Goal: Find specific page/section: Find specific page/section

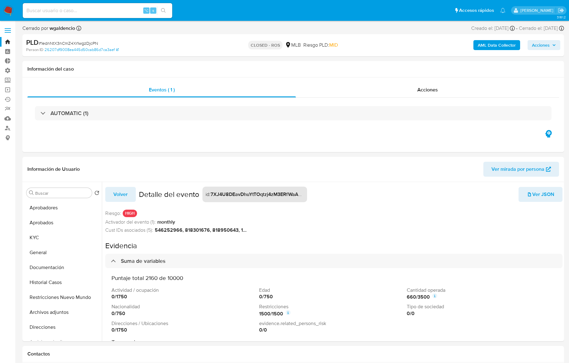
select select "10"
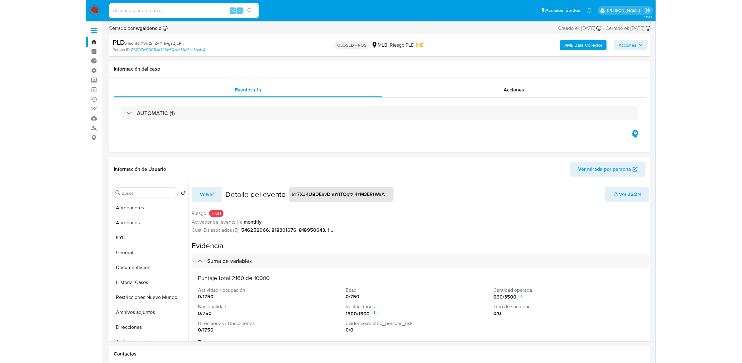
scroll to position [57, 0]
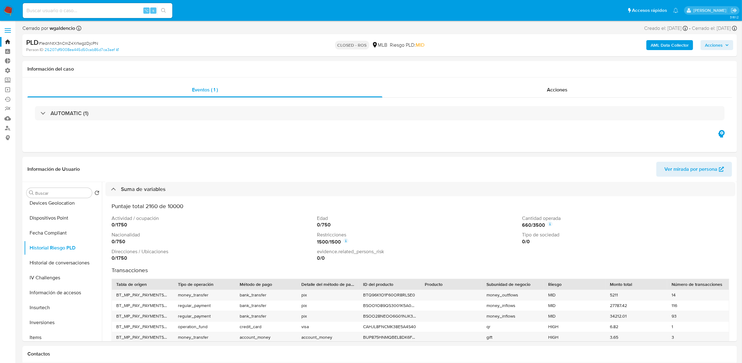
click at [87, 10] on input at bounding box center [98, 11] width 150 height 8
paste input "80830242"
type input "80830242"
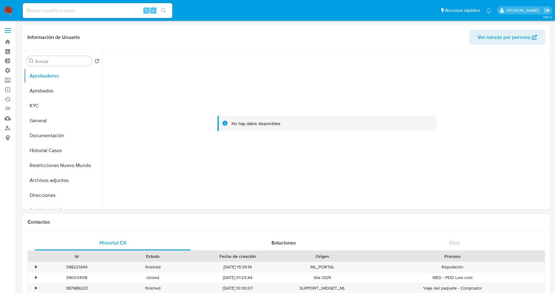
select select "10"
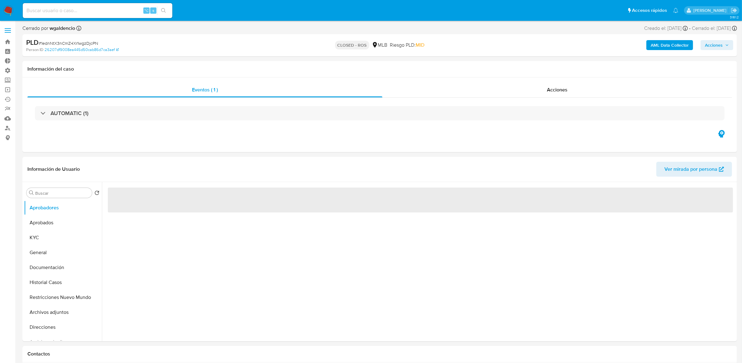
click at [125, 12] on input at bounding box center [98, 11] width 150 height 8
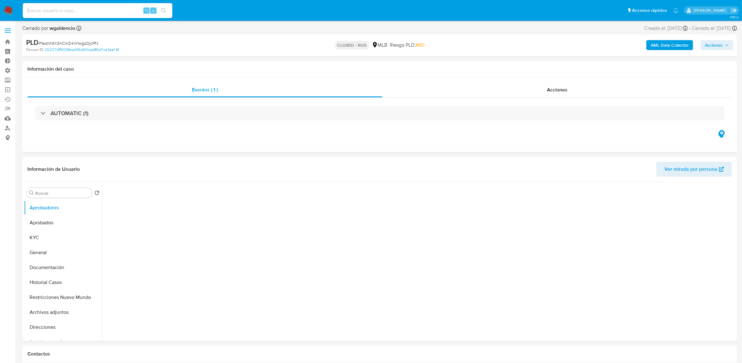
select select "10"
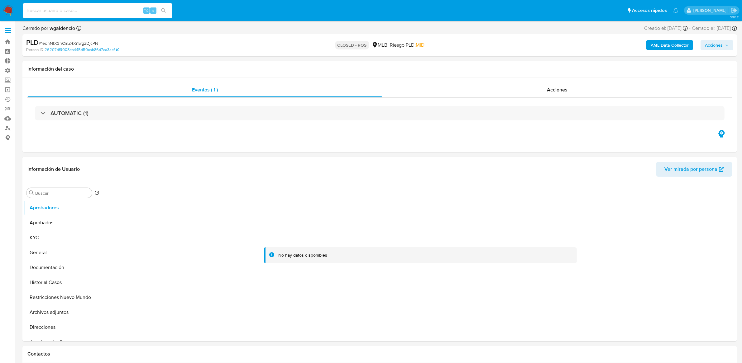
paste input "80830242"
type input "80830242"
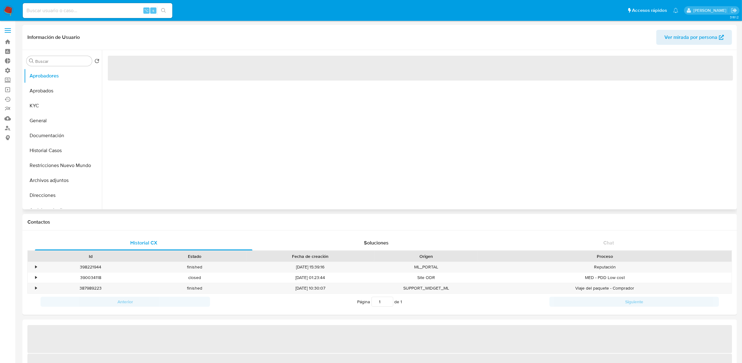
select select "10"
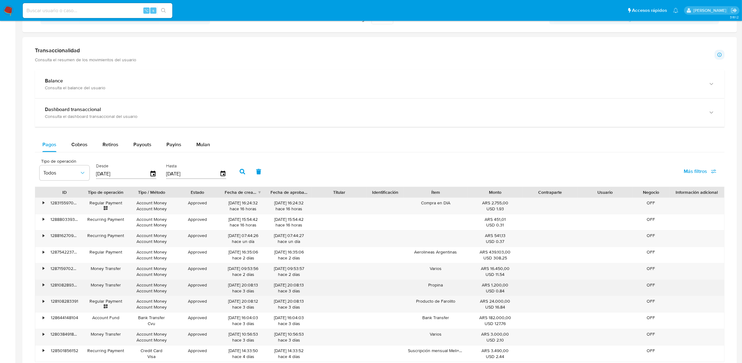
scroll to position [285, 0]
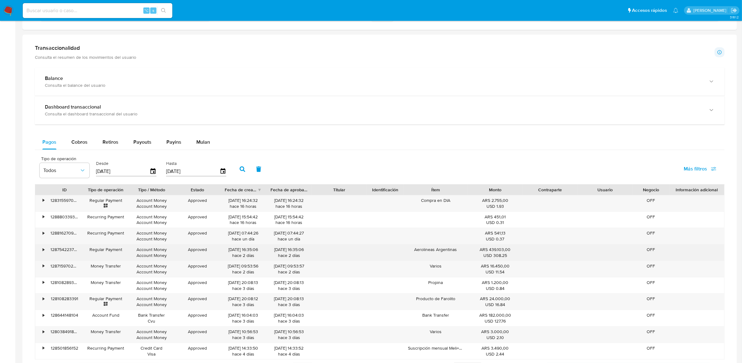
click at [40, 251] on div "•" at bounding box center [40, 253] width 11 height 16
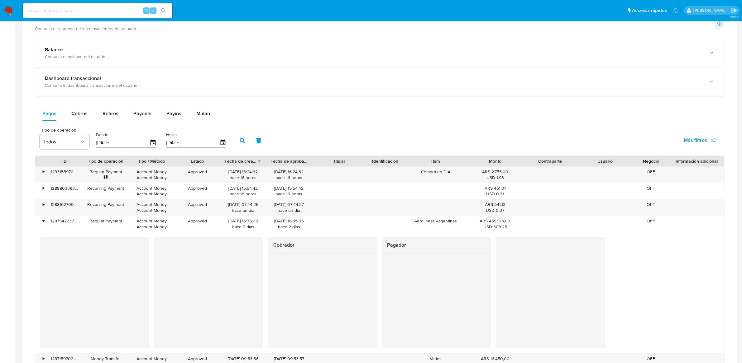
scroll to position [319, 0]
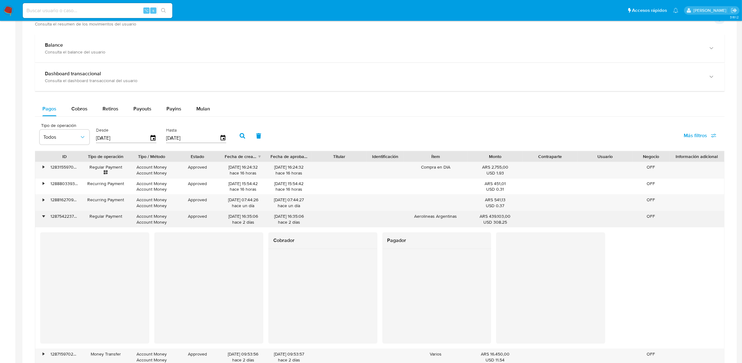
click at [43, 217] on div "•" at bounding box center [44, 217] width 2 height 6
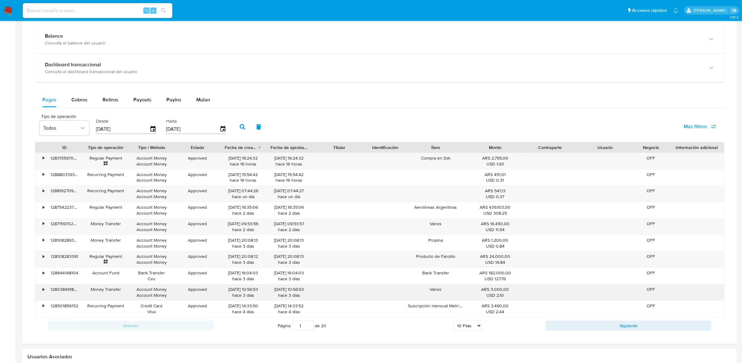
scroll to position [335, 0]
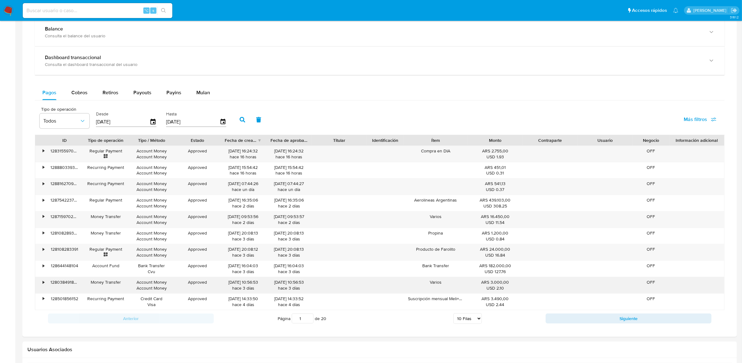
click at [44, 284] on div "•" at bounding box center [44, 283] width 2 height 6
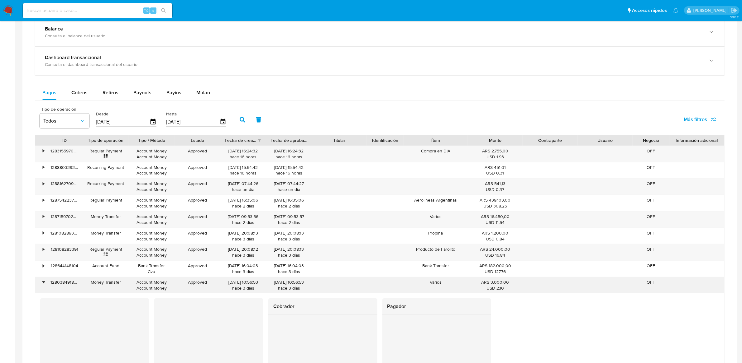
click at [44, 284] on div "•" at bounding box center [44, 283] width 2 height 6
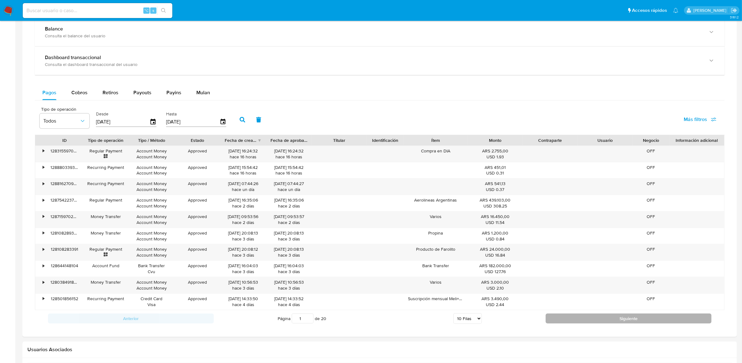
click at [592, 316] on button "Siguiente" at bounding box center [628, 319] width 166 height 10
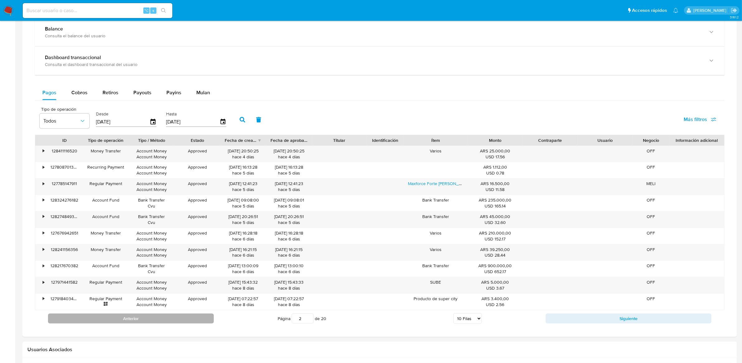
click at [139, 320] on button "Anterior" at bounding box center [131, 319] width 166 height 10
type input "1"
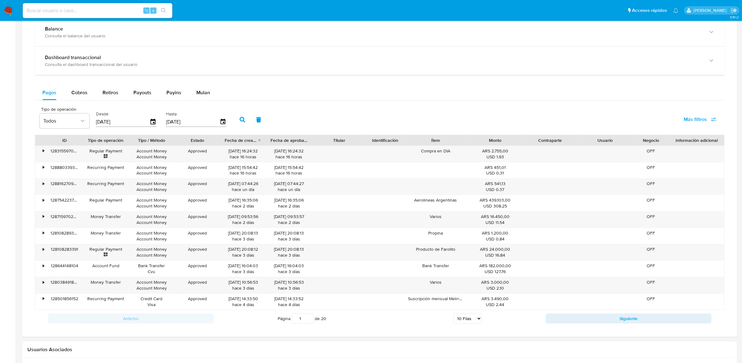
click at [12, 7] on img at bounding box center [8, 10] width 11 height 11
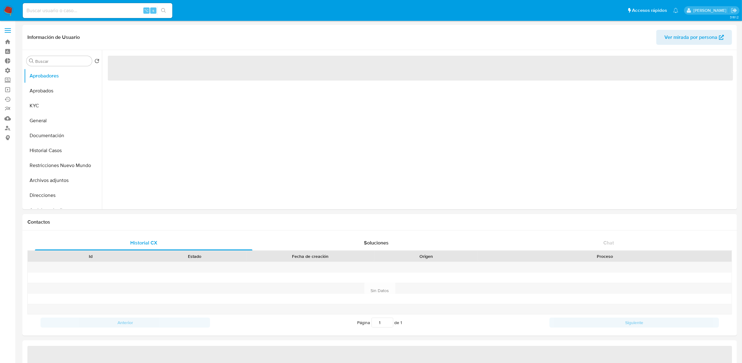
select select "10"
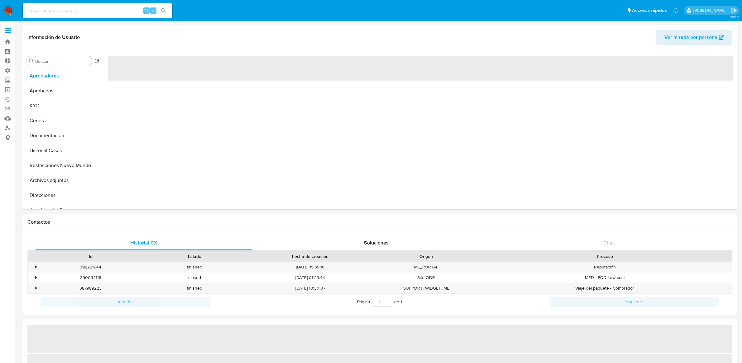
select select "10"
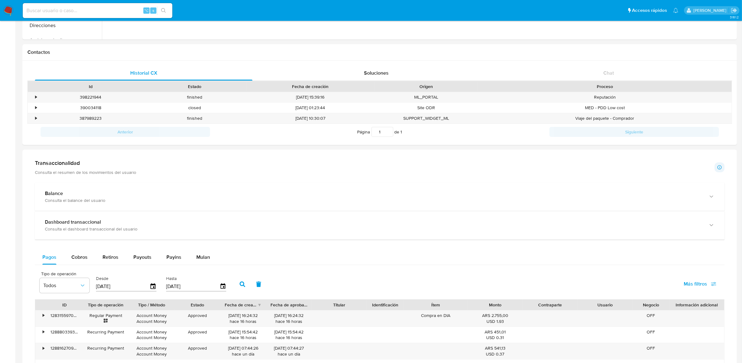
scroll to position [234, 0]
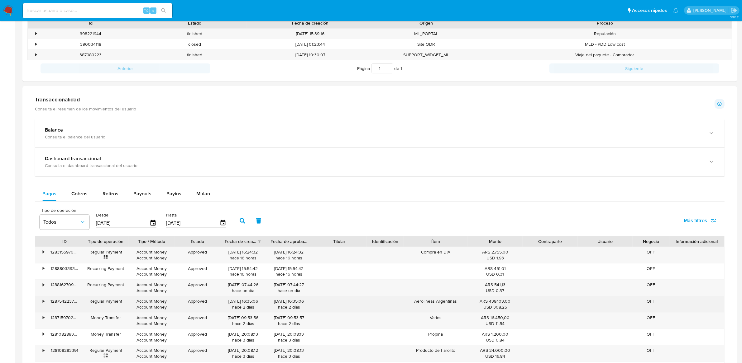
click at [44, 302] on div "•" at bounding box center [44, 302] width 2 height 6
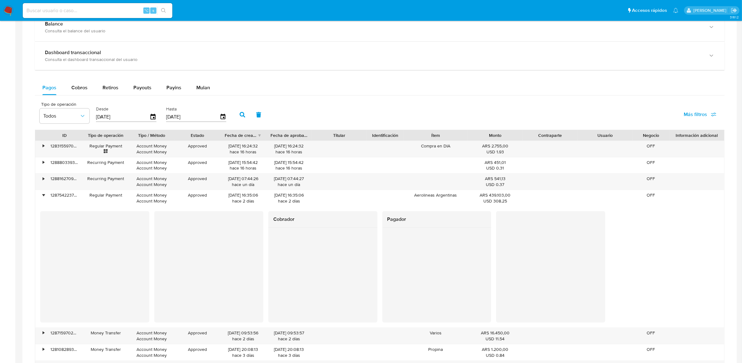
scroll to position [349, 0]
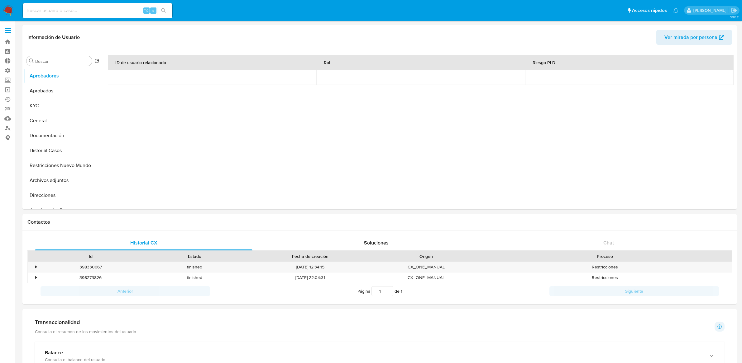
select select "10"
click at [39, 105] on button "KYC" at bounding box center [60, 105] width 73 height 15
